Goal: Transaction & Acquisition: Purchase product/service

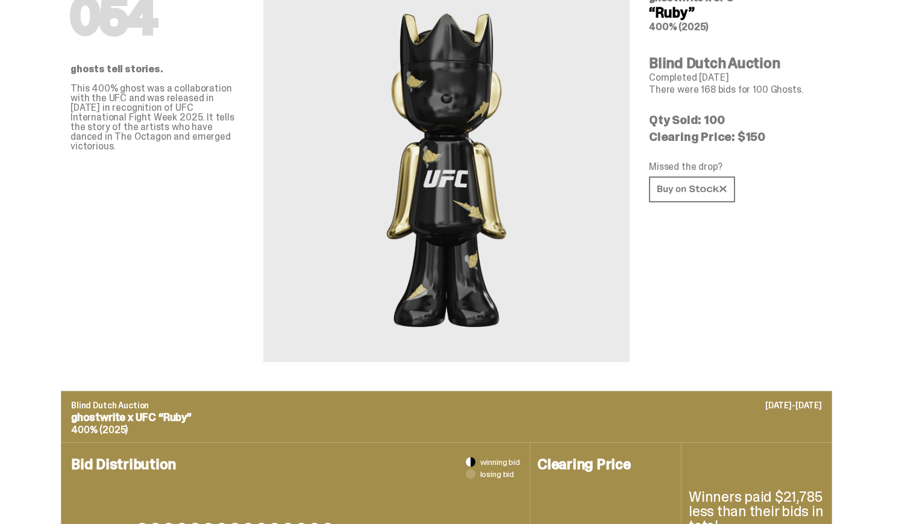
click at [532, 235] on div at bounding box center [446, 167] width 366 height 389
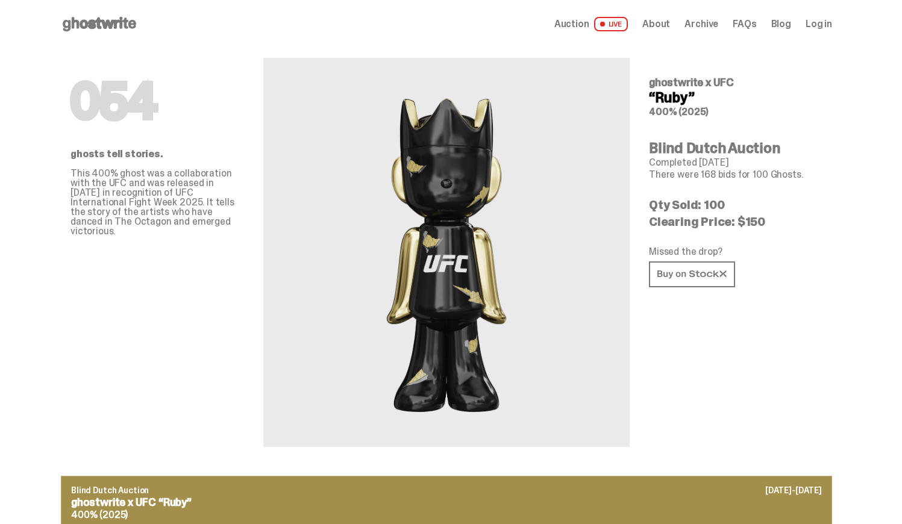
click at [134, 28] on icon at bounding box center [99, 23] width 77 height 19
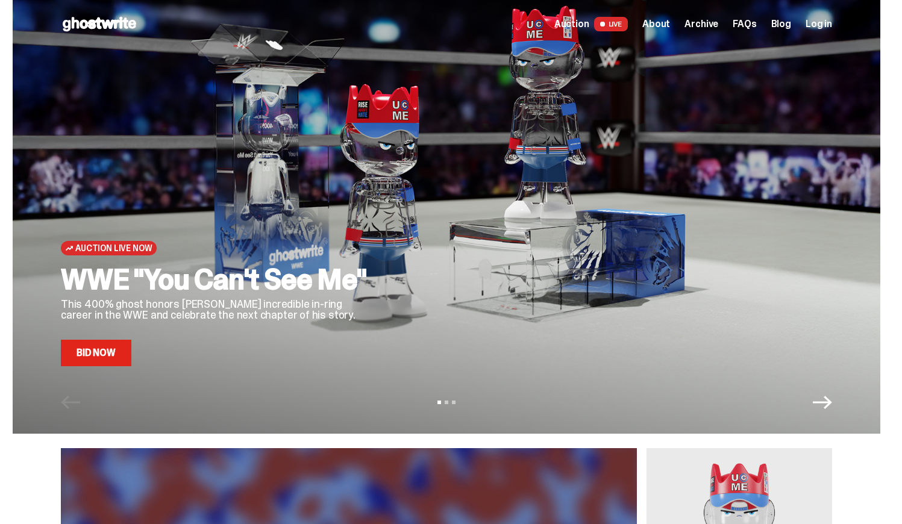
click at [122, 279] on h2 "WWE "You Can't See Me"" at bounding box center [217, 279] width 313 height 29
click at [291, 267] on h2 "WWE "You Can't See Me"" at bounding box center [217, 279] width 313 height 29
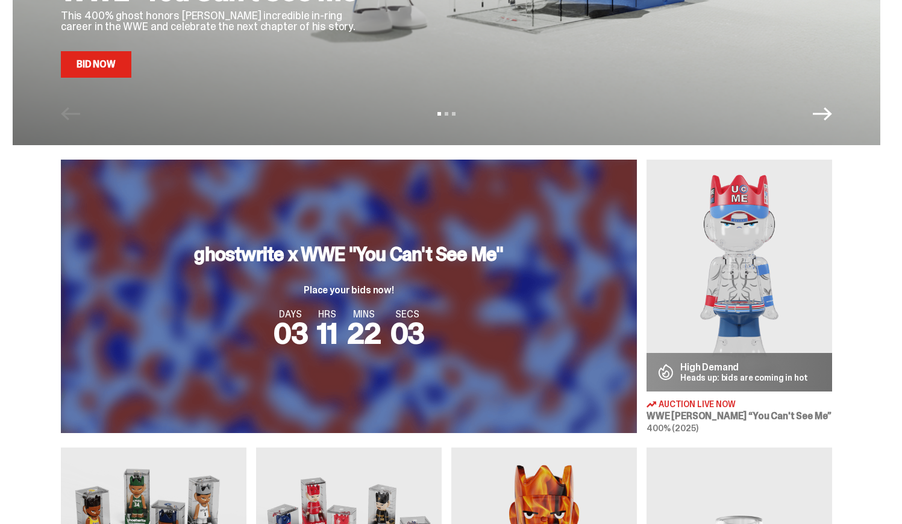
scroll to position [477, 0]
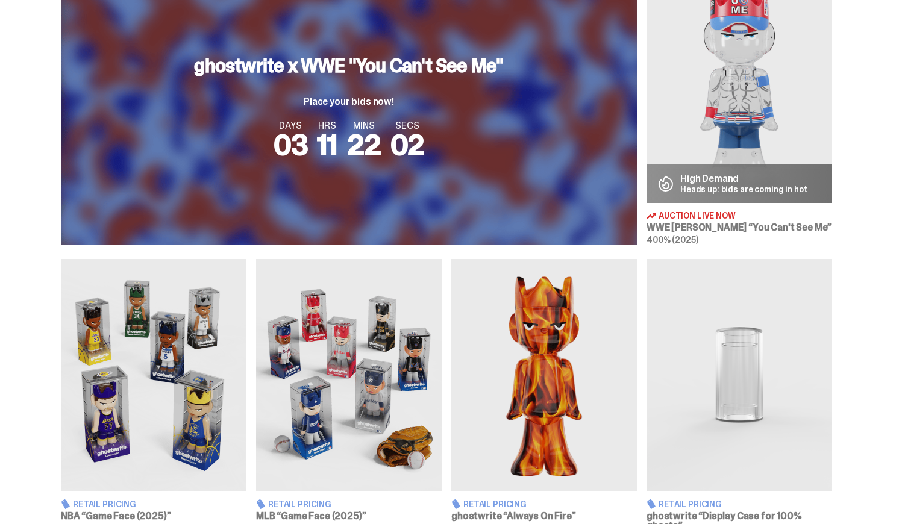
click at [752, 81] on img at bounding box center [739, 87] width 186 height 232
